Goal: Information Seeking & Learning: Learn about a topic

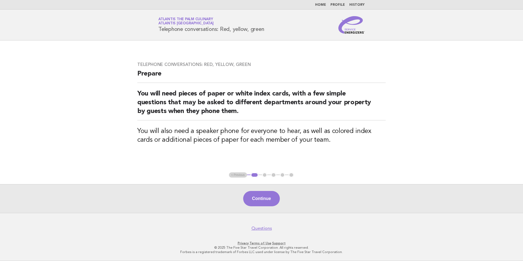
click at [362, 22] on img at bounding box center [351, 25] width 26 height 18
click at [178, 24] on span "Atlantis [GEOGRAPHIC_DATA]" at bounding box center [185, 24] width 55 height 4
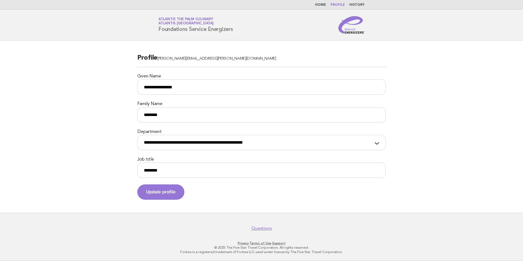
click at [339, 28] on img at bounding box center [351, 25] width 26 height 18
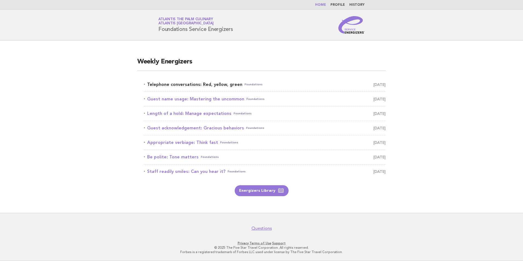
click at [219, 85] on link "Telephone conversations: Red, yellow, green Foundations September 15" at bounding box center [265, 85] width 242 height 8
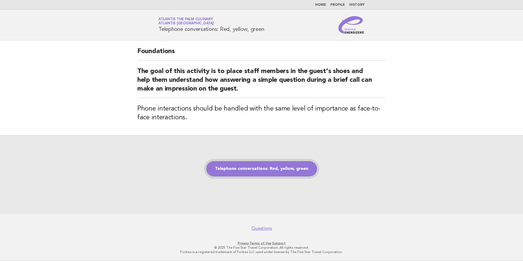
click at [266, 168] on link "Telephone conversations: Red, yellow, green" at bounding box center [261, 168] width 111 height 15
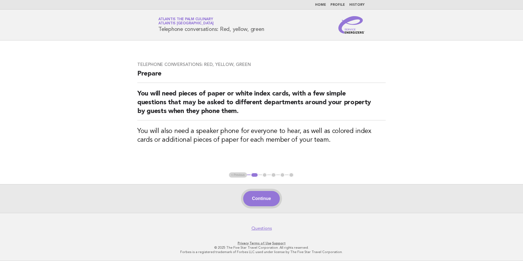
click at [260, 197] on button "Continue" at bounding box center [261, 198] width 36 height 15
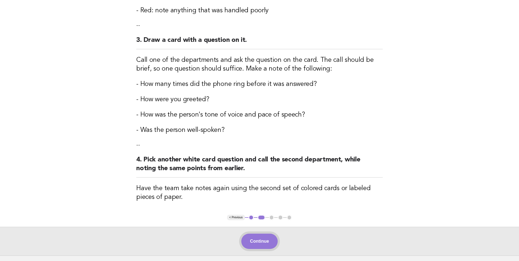
click at [253, 238] on button "Continue" at bounding box center [259, 241] width 36 height 15
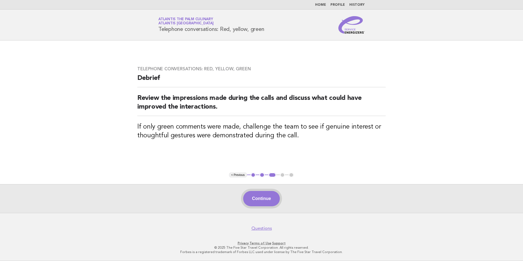
click at [259, 199] on button "Continue" at bounding box center [261, 198] width 36 height 15
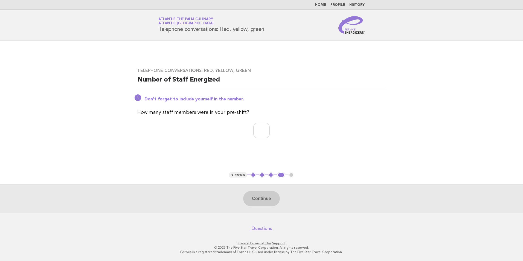
click at [347, 28] on img at bounding box center [351, 25] width 26 height 18
